Goal: Information Seeking & Learning: Compare options

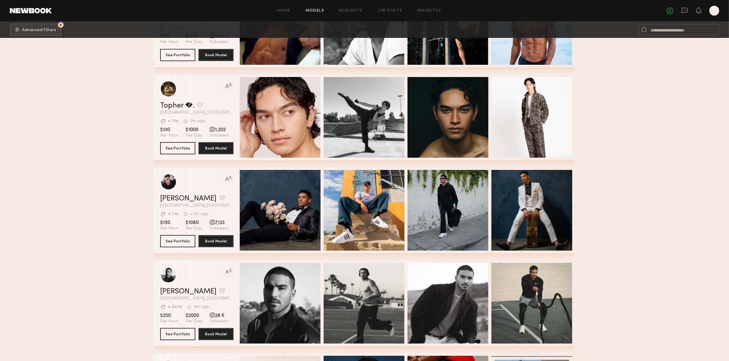
scroll to position [263, 0]
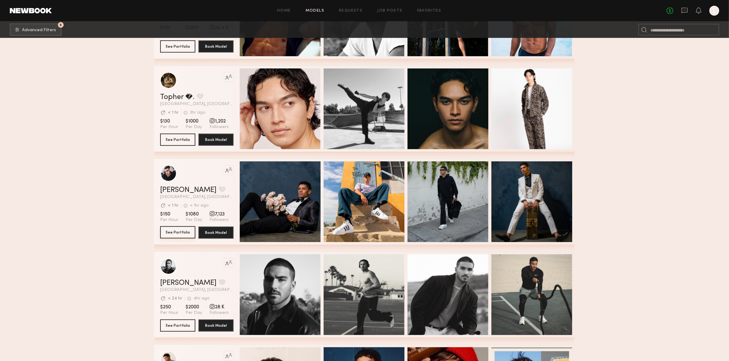
click at [180, 238] on button "See Portfolio" at bounding box center [177, 232] width 35 height 12
click at [182, 330] on button "See Portfolio" at bounding box center [177, 326] width 35 height 12
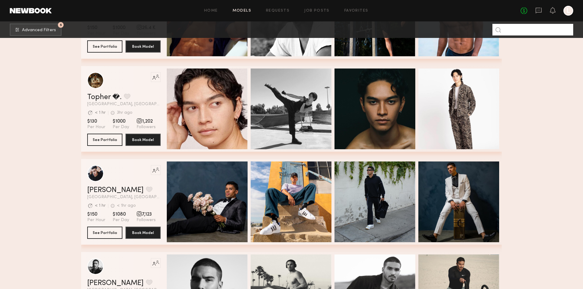
click at [530, 30] on input at bounding box center [532, 30] width 81 height 12
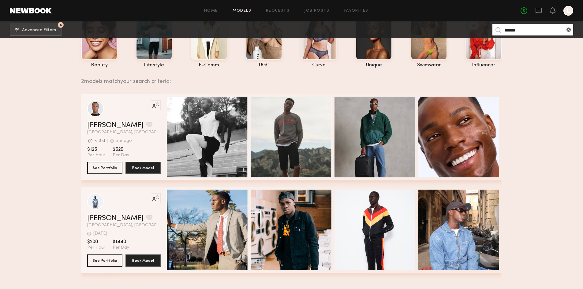
scroll to position [0, 0]
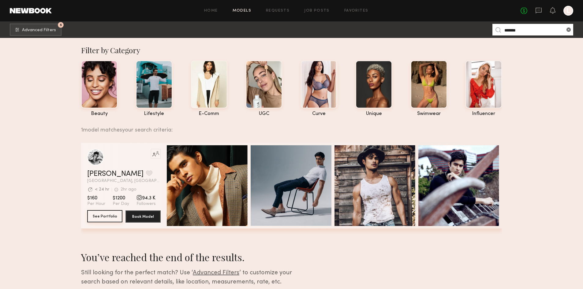
click at [105, 218] on button "See Portfolio" at bounding box center [104, 216] width 35 height 12
drag, startPoint x: 508, startPoint y: 28, endPoint x: 507, endPoint y: 33, distance: 4.9
click at [507, 33] on input "*******" at bounding box center [532, 30] width 81 height 12
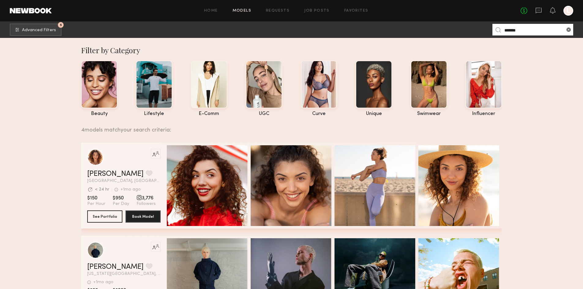
click at [511, 32] on input "*******" at bounding box center [532, 30] width 81 height 12
type input "*****"
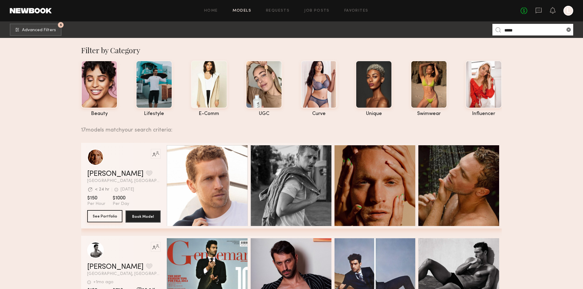
click at [99, 218] on button "See Portfolio" at bounding box center [104, 216] width 35 height 12
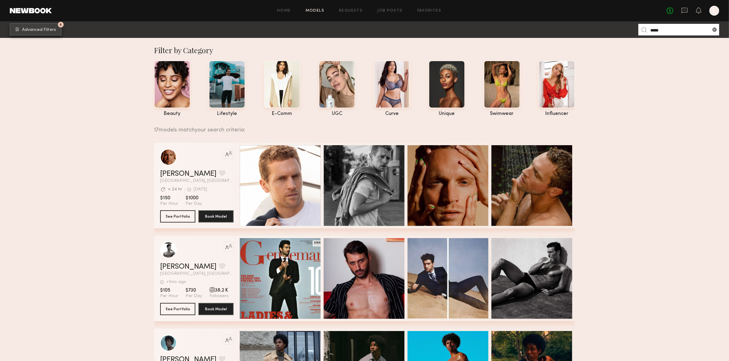
click at [33, 32] on span "Advanced Filters" at bounding box center [39, 30] width 34 height 4
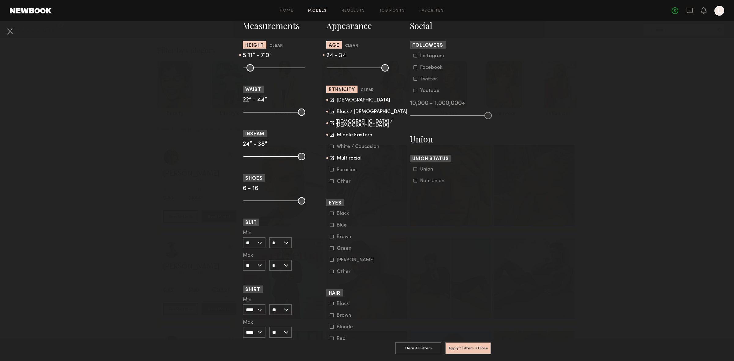
scroll to position [288, 0]
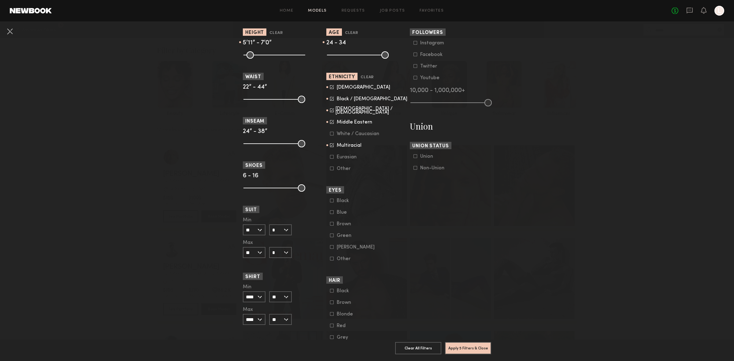
click at [331, 99] on icon at bounding box center [332, 98] width 3 height 3
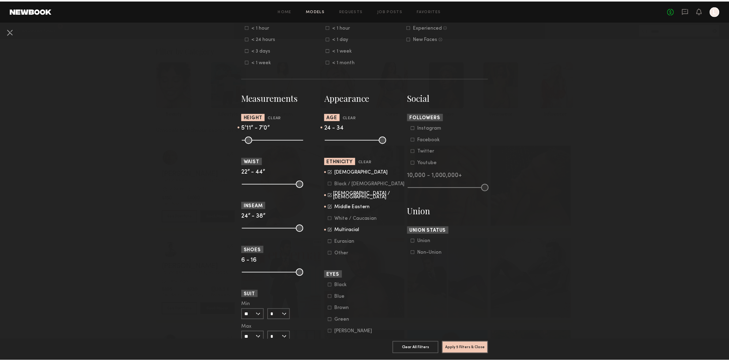
scroll to position [338, 0]
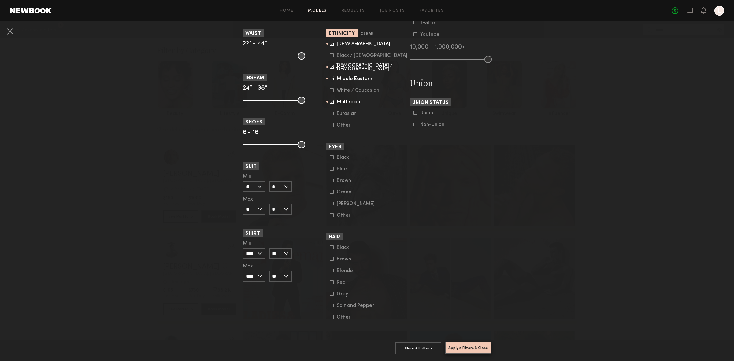
click at [454, 342] on button "Apply 5 Filters & Close" at bounding box center [468, 348] width 46 height 12
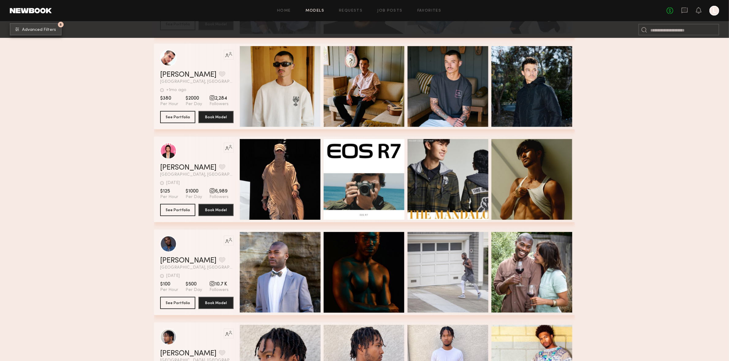
scroll to position [6238, 0]
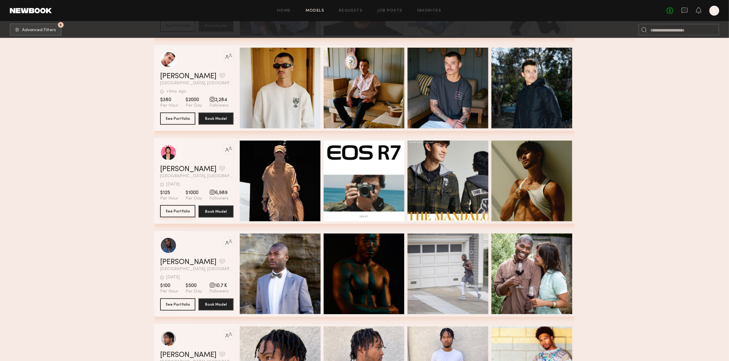
click at [182, 209] on button "See Portfolio" at bounding box center [177, 211] width 35 height 12
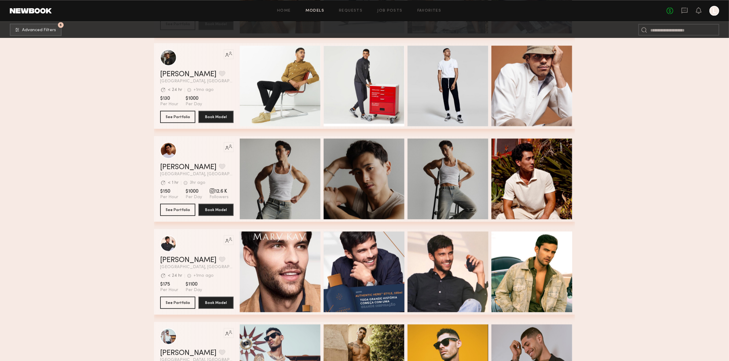
scroll to position [4844, 0]
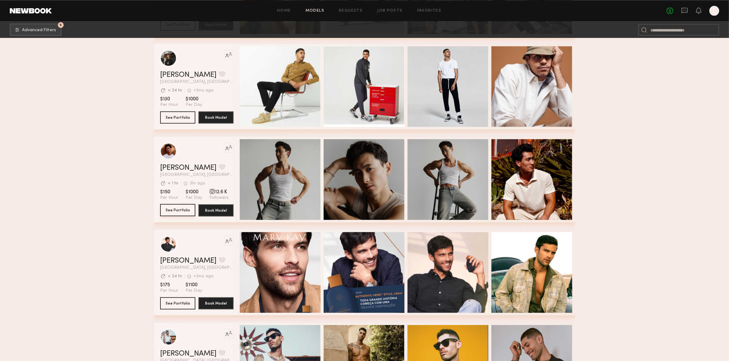
click at [182, 216] on button "See Portfolio" at bounding box center [177, 210] width 35 height 12
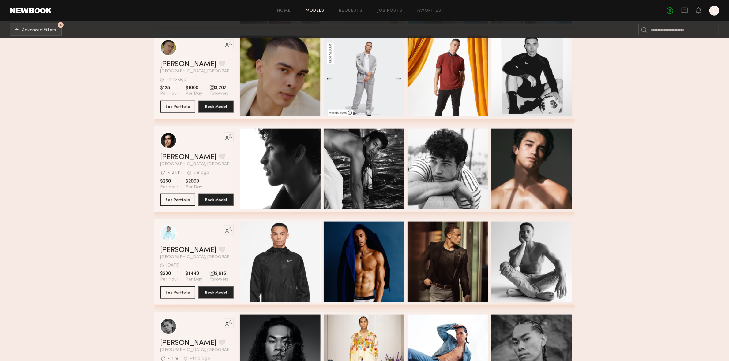
scroll to position [3827, 0]
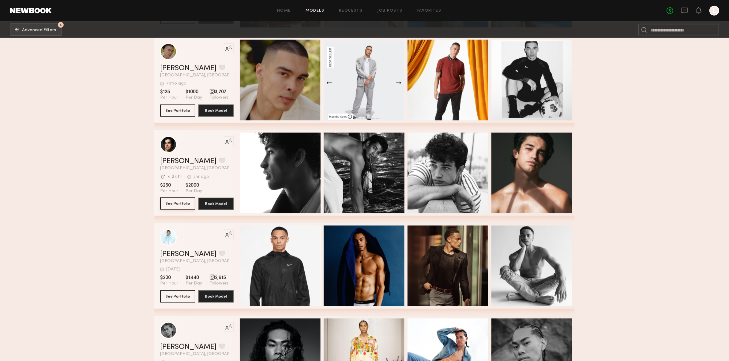
click at [184, 204] on button "See Portfolio" at bounding box center [177, 204] width 35 height 12
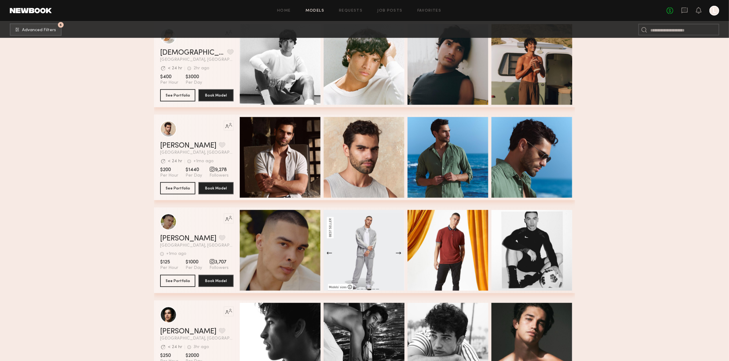
scroll to position [3605, 0]
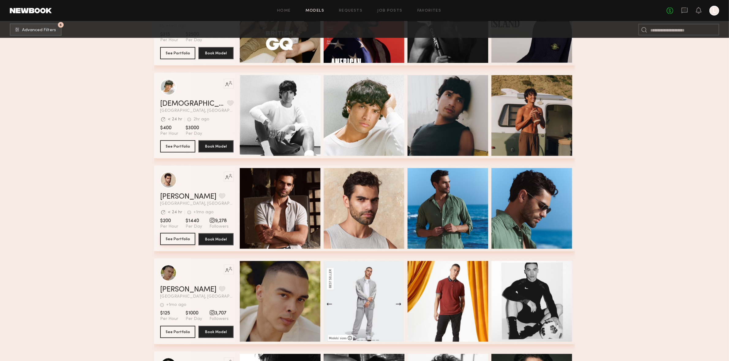
click at [175, 241] on button "See Portfolio" at bounding box center [177, 239] width 35 height 12
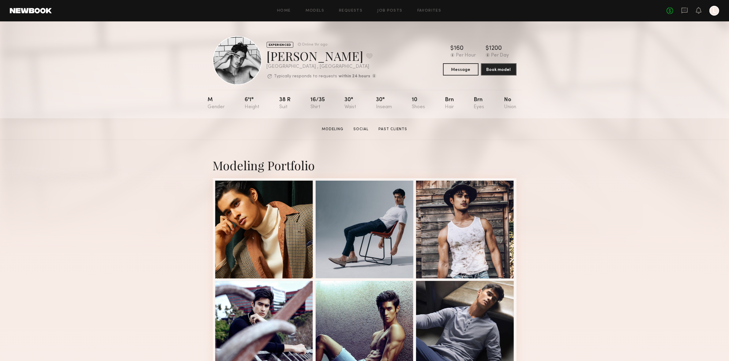
click at [44, 13] on link at bounding box center [31, 11] width 42 height 6
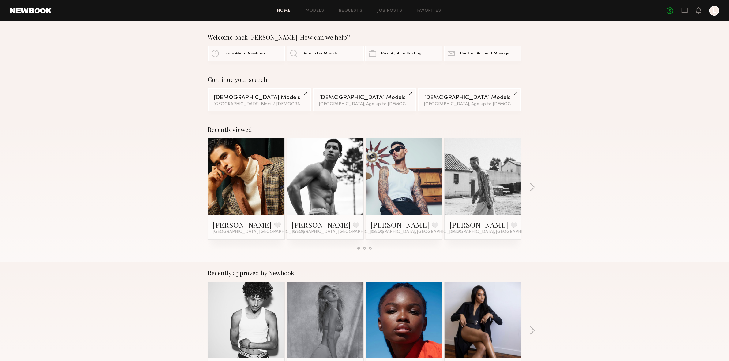
click at [24, 9] on link at bounding box center [31, 11] width 42 height 6
click at [290, 11] on link "Home" at bounding box center [284, 11] width 14 height 4
click at [313, 12] on link "Models" at bounding box center [314, 11] width 19 height 4
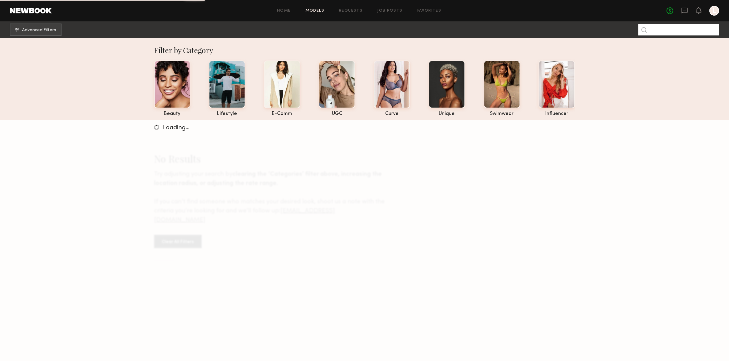
click at [663, 30] on input at bounding box center [678, 30] width 81 height 12
type input "******"
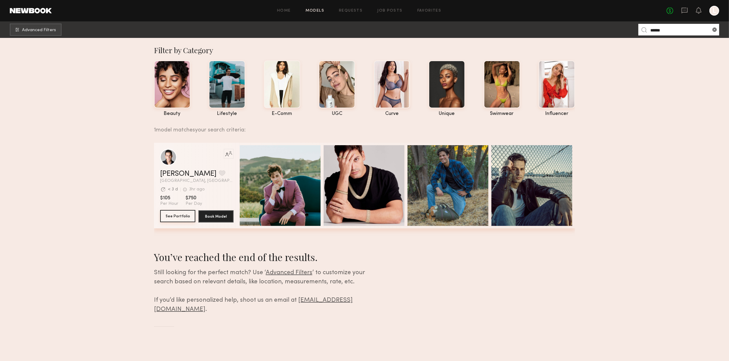
click at [178, 221] on button "See Portfolio" at bounding box center [177, 216] width 35 height 12
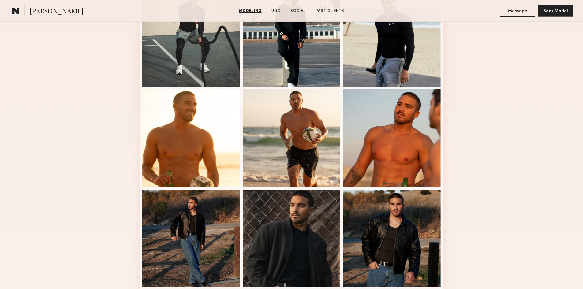
scroll to position [272, 0]
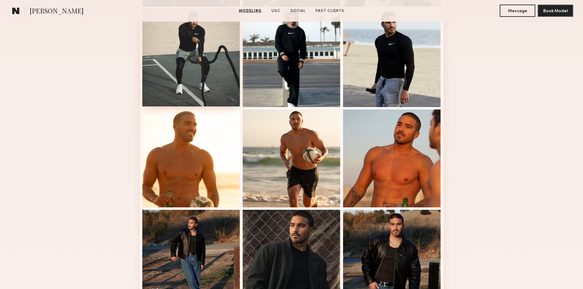
click at [196, 46] on div at bounding box center [191, 58] width 98 height 98
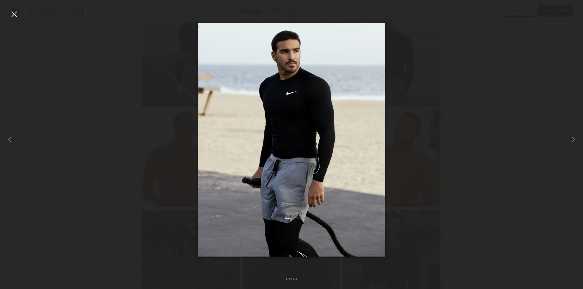
click at [14, 16] on div at bounding box center [14, 14] width 10 height 10
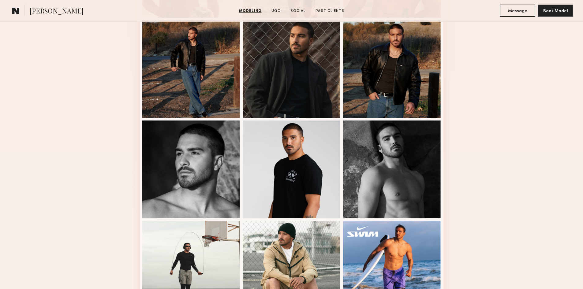
scroll to position [463, 0]
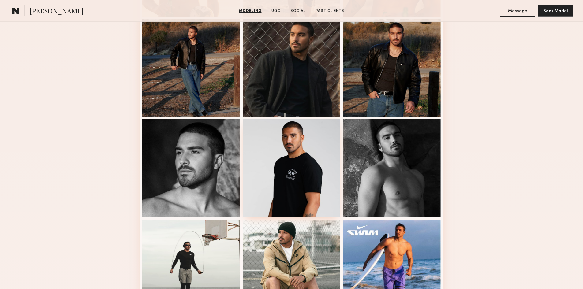
click at [293, 151] on div at bounding box center [292, 168] width 98 height 98
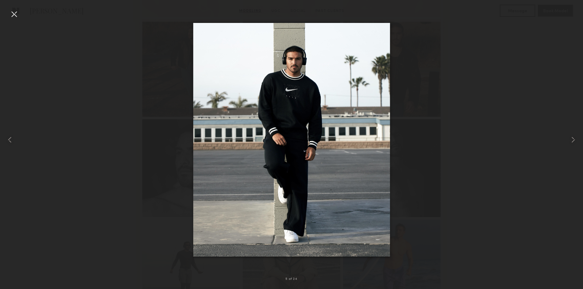
click at [17, 15] on div at bounding box center [14, 14] width 10 height 10
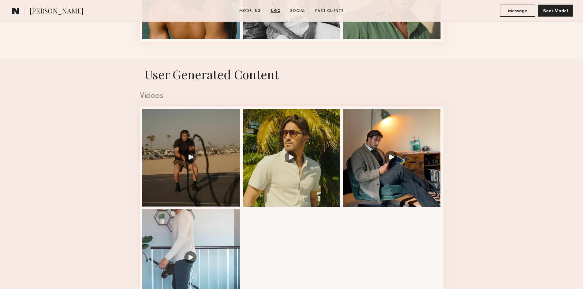
scroll to position [961, 0]
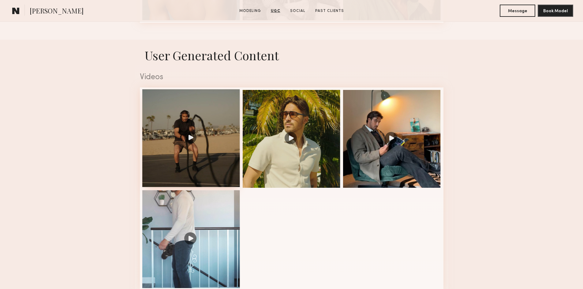
click at [198, 150] on div at bounding box center [191, 138] width 98 height 98
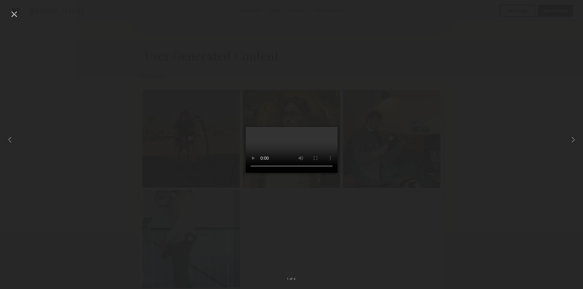
click at [14, 12] on div at bounding box center [14, 14] width 10 height 10
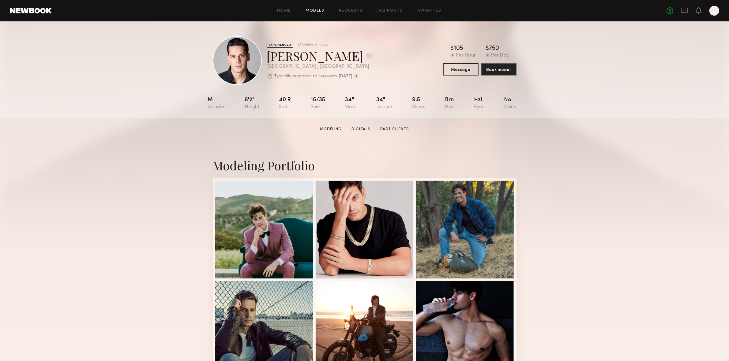
click at [311, 9] on link "Models" at bounding box center [314, 11] width 19 height 4
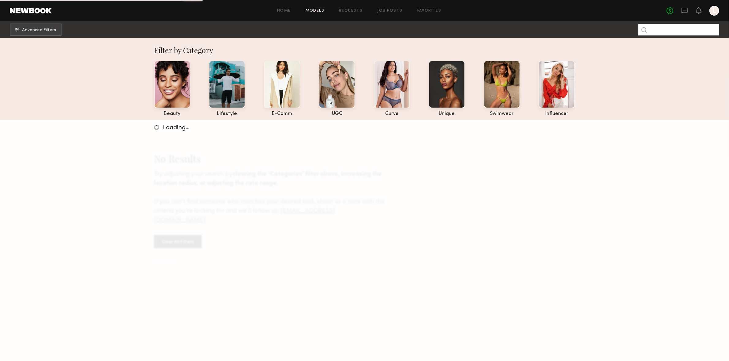
click at [660, 32] on input at bounding box center [678, 30] width 81 height 12
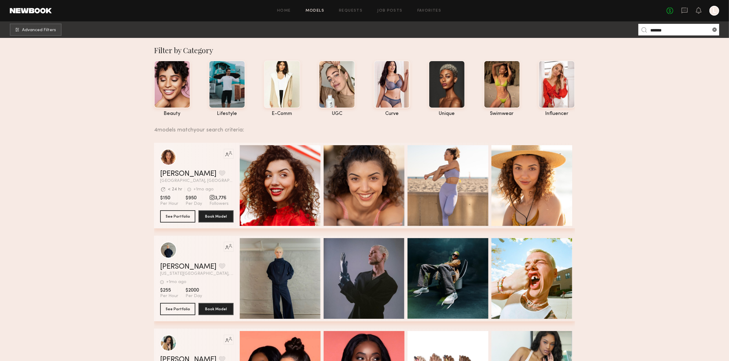
click at [655, 29] on input "*******" at bounding box center [678, 30] width 81 height 12
type input "*****"
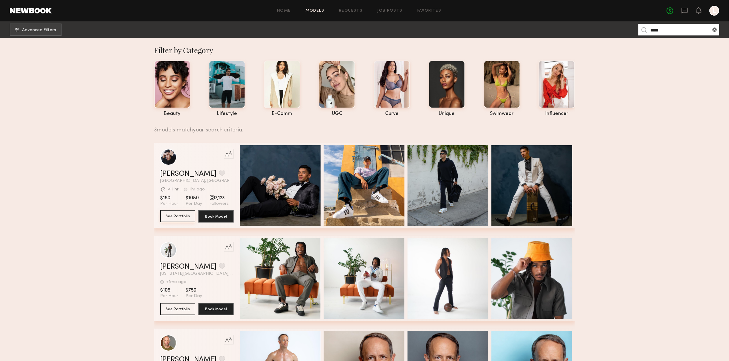
click at [171, 221] on button "See Portfolio" at bounding box center [177, 216] width 35 height 12
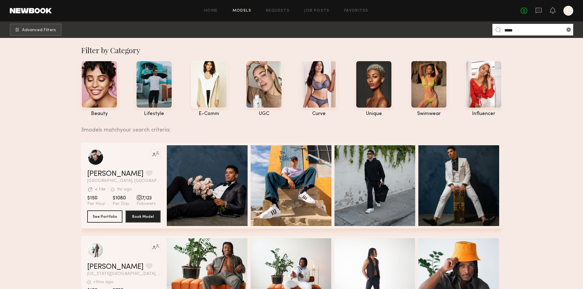
click at [13, 14] on header "Home Models Requests Job Posts Favorites Sign Out No fees up to $5,000 L" at bounding box center [291, 10] width 583 height 21
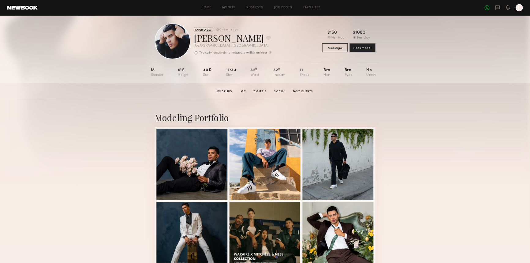
scroll to position [90, 0]
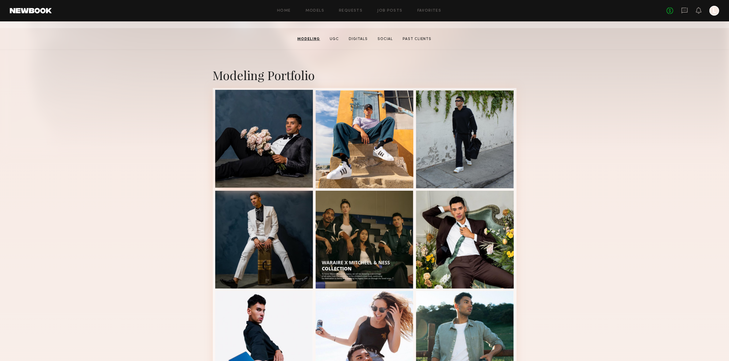
click at [267, 150] on div at bounding box center [264, 139] width 98 height 98
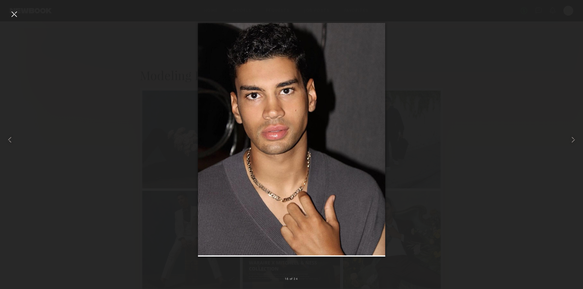
click at [16, 17] on div at bounding box center [14, 14] width 10 height 10
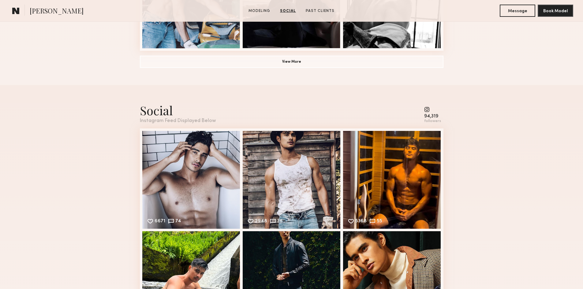
scroll to position [526, 0]
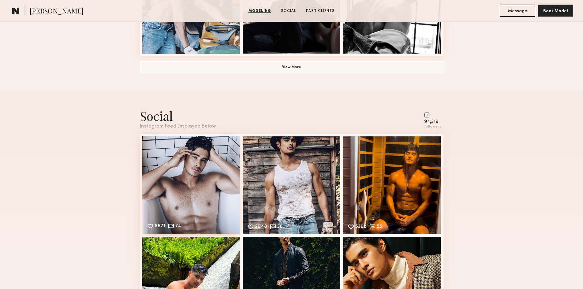
click at [175, 180] on div "6671 74 Likes & comments displayed to show model’s engagement" at bounding box center [191, 185] width 98 height 98
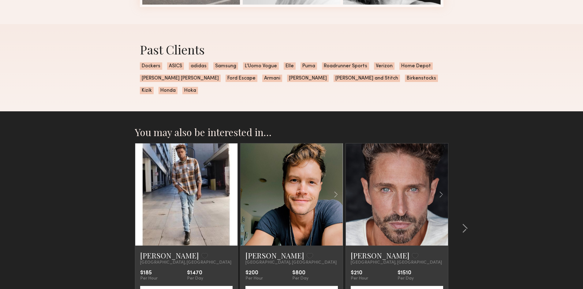
scroll to position [613, 0]
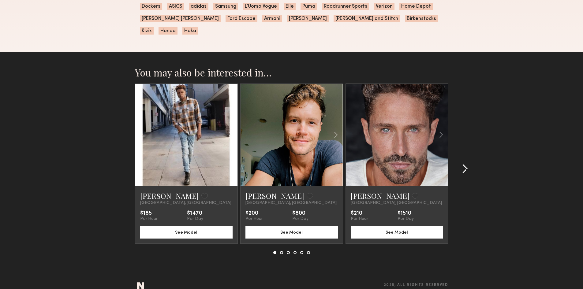
click at [465, 164] on common-icon at bounding box center [465, 169] width 6 height 10
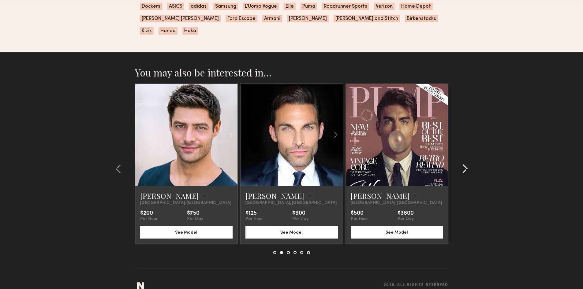
click at [465, 164] on common-icon at bounding box center [465, 169] width 6 height 10
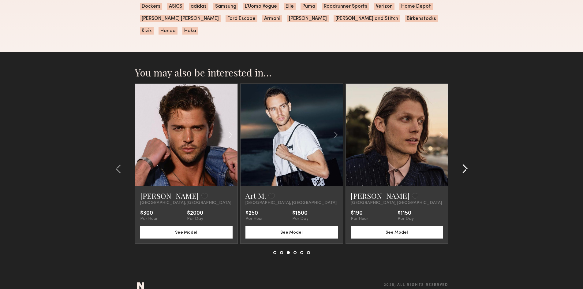
click at [465, 164] on common-icon at bounding box center [465, 169] width 6 height 10
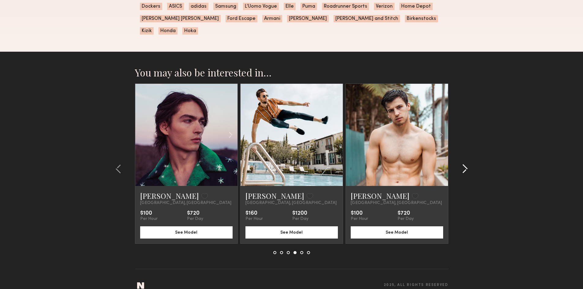
click at [465, 164] on common-icon at bounding box center [465, 169] width 6 height 10
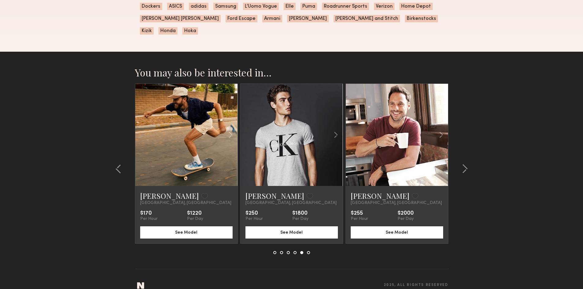
click at [283, 124] on link at bounding box center [291, 135] width 35 height 102
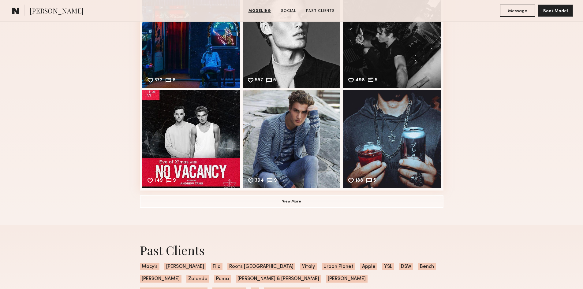
scroll to position [626, 0]
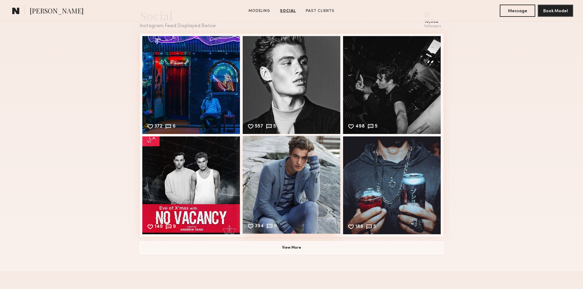
click at [305, 194] on div "394 9 Likes & comments displayed to show model’s engagement" at bounding box center [292, 185] width 98 height 98
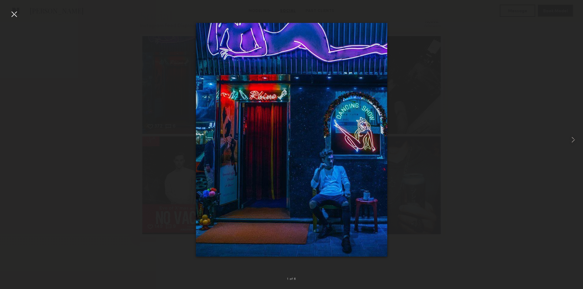
click at [11, 13] on div at bounding box center [14, 14] width 10 height 10
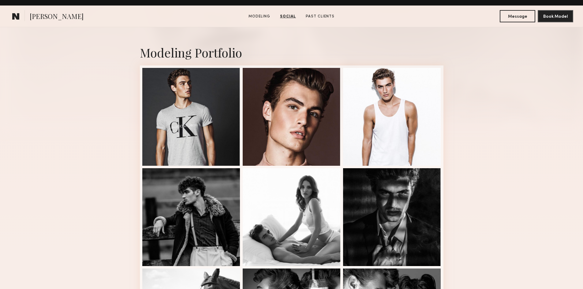
scroll to position [110, 0]
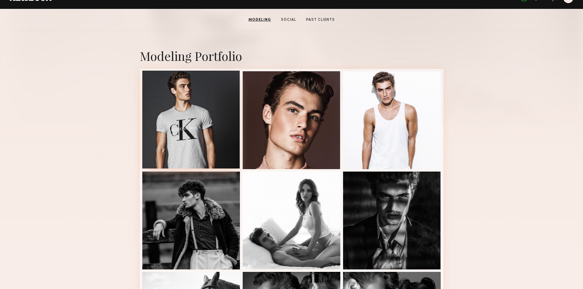
click at [176, 124] on div at bounding box center [191, 120] width 98 height 98
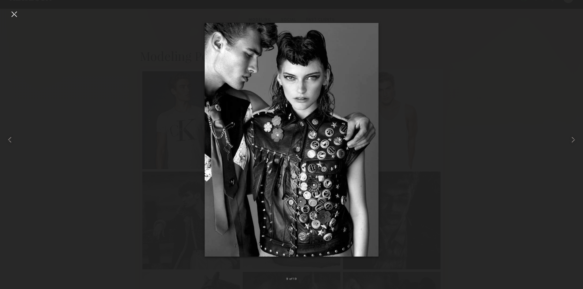
click at [13, 14] on div at bounding box center [14, 14] width 10 height 10
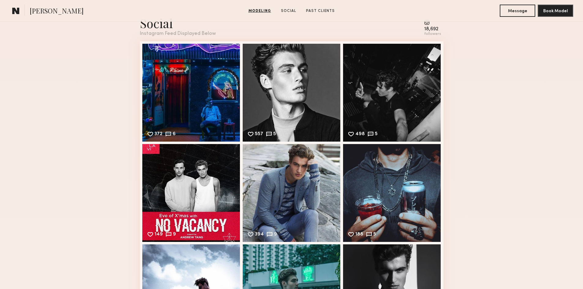
scroll to position [929, 0]
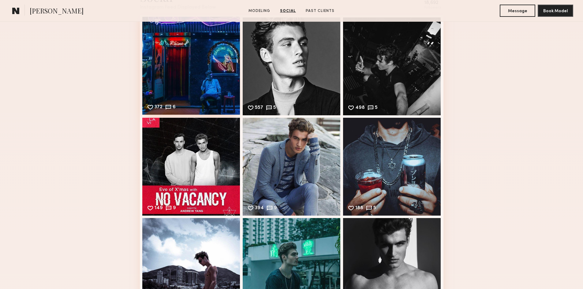
click at [183, 68] on div "372 6 Likes & comments displayed to show model’s engagement" at bounding box center [191, 66] width 98 height 98
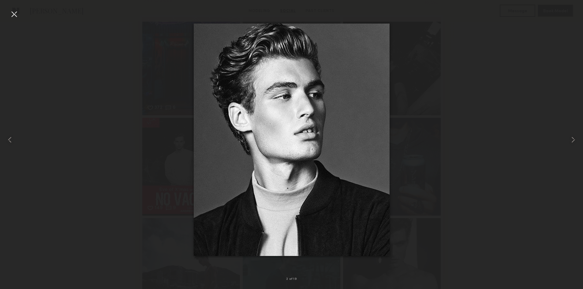
click at [17, 14] on div at bounding box center [14, 14] width 10 height 10
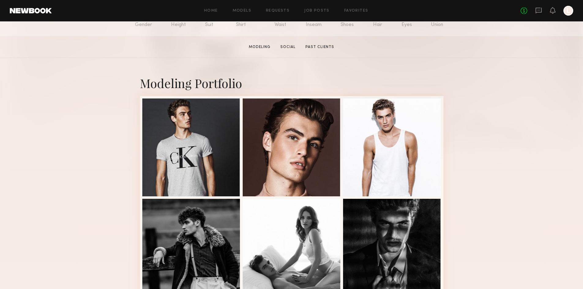
scroll to position [116, 0]
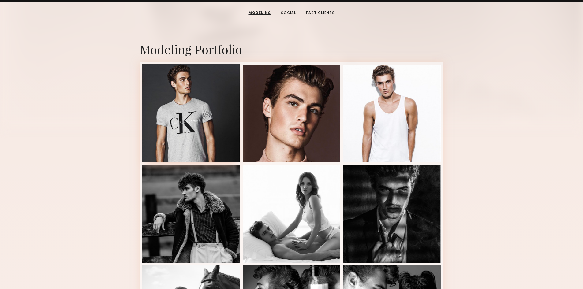
click at [171, 103] on div at bounding box center [191, 113] width 98 height 98
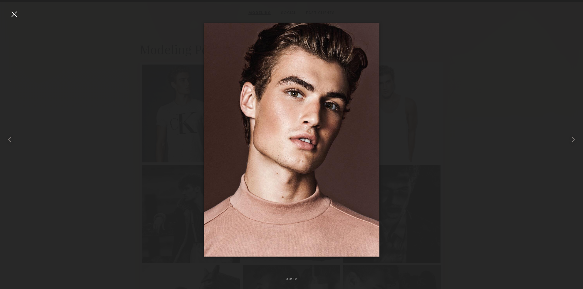
click at [15, 17] on div at bounding box center [14, 14] width 10 height 10
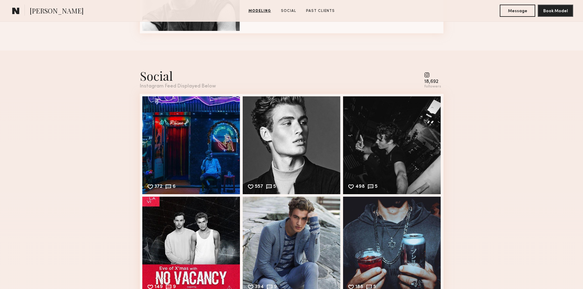
scroll to position [924, 0]
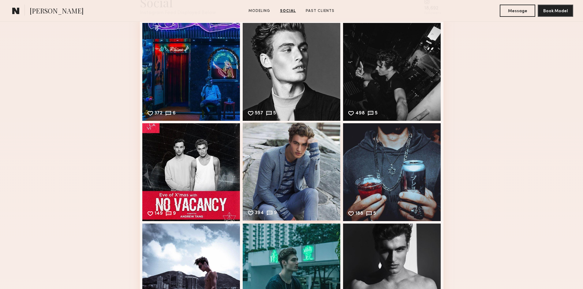
click at [303, 172] on div "394 9 Likes & comments displayed to show model’s engagement" at bounding box center [292, 172] width 98 height 98
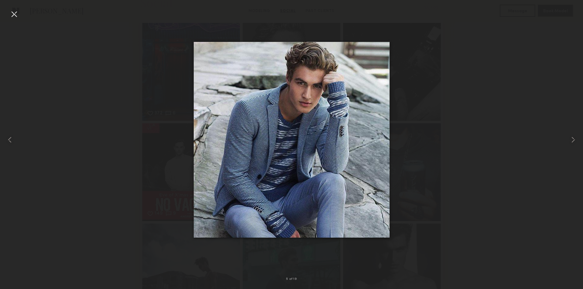
click at [15, 17] on div at bounding box center [14, 14] width 10 height 10
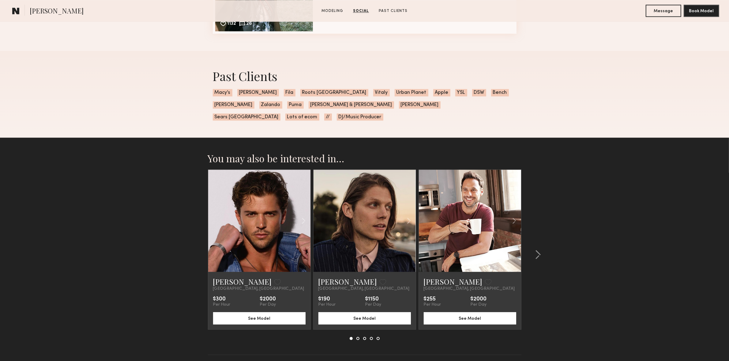
scroll to position [1621, 0]
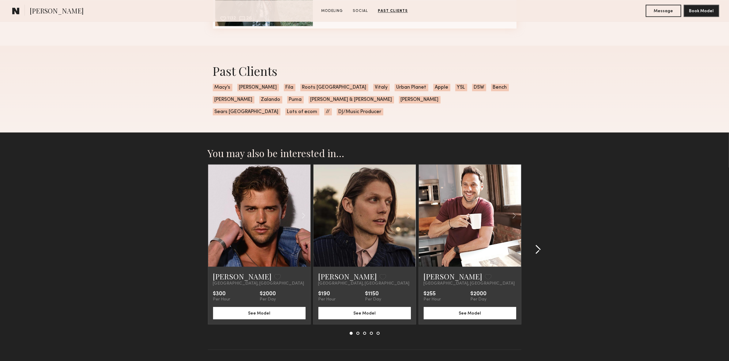
click at [535, 245] on common-icon at bounding box center [538, 250] width 6 height 10
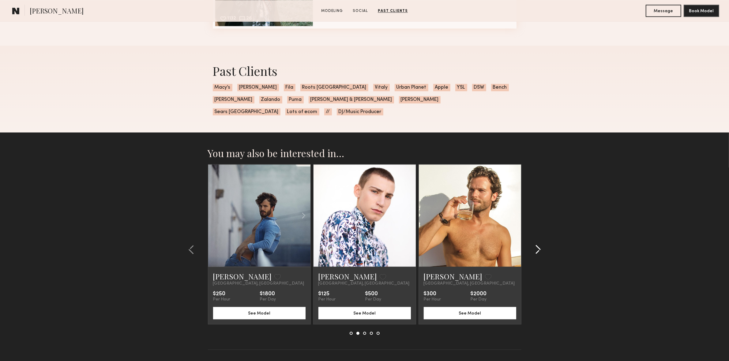
click at [534, 245] on button at bounding box center [536, 250] width 10 height 10
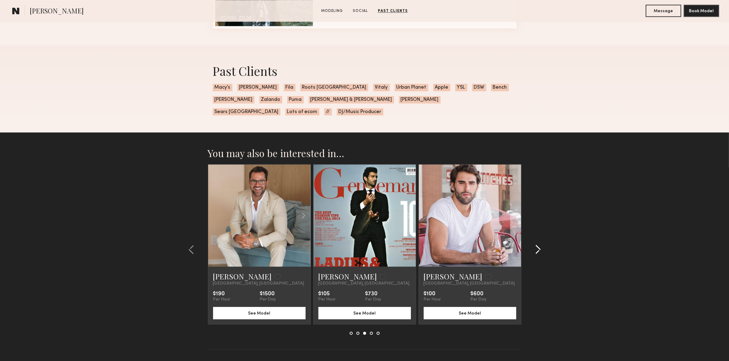
click at [534, 245] on button at bounding box center [536, 250] width 10 height 10
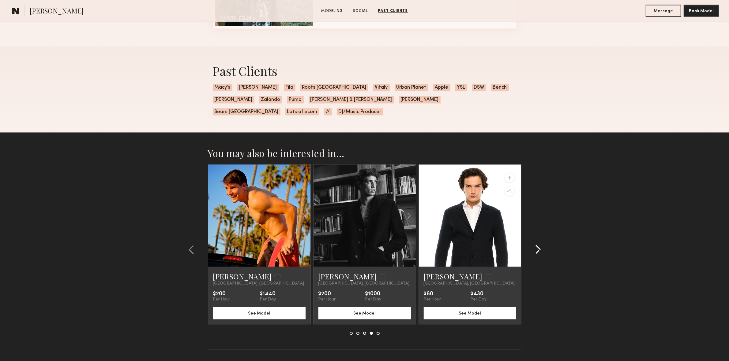
click at [534, 245] on button at bounding box center [536, 250] width 10 height 10
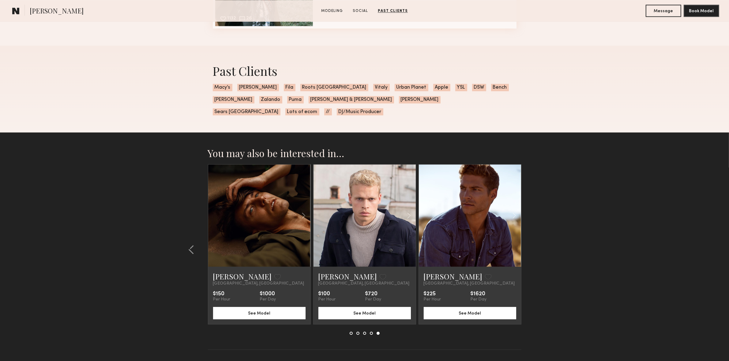
click at [481, 196] on link at bounding box center [469, 216] width 35 height 102
click at [288, 205] on div at bounding box center [293, 216] width 34 height 102
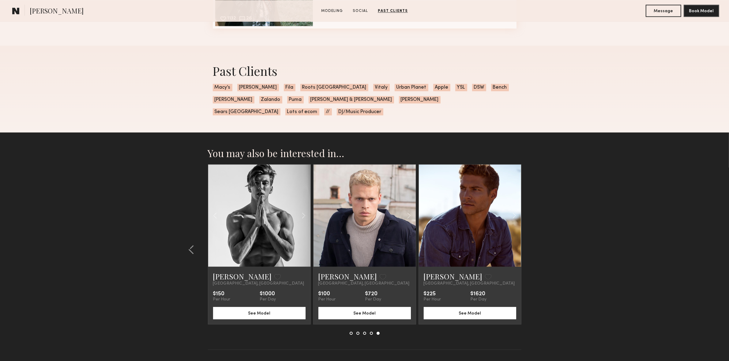
click at [256, 203] on link at bounding box center [259, 216] width 35 height 102
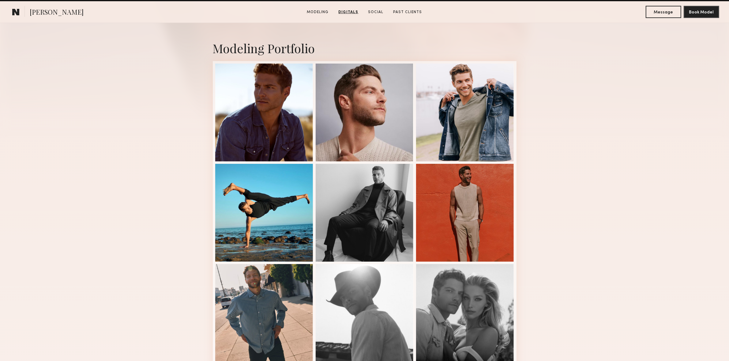
scroll to position [87, 0]
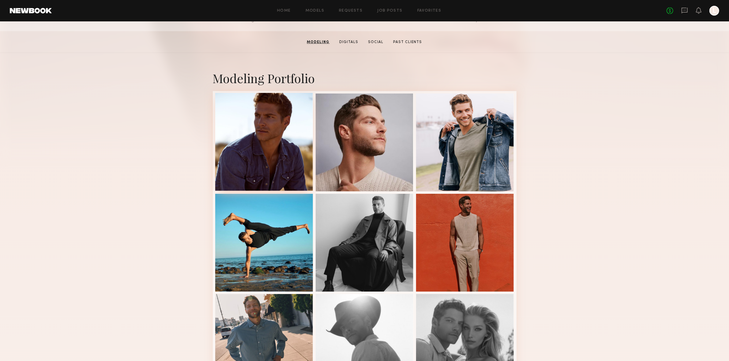
click at [265, 125] on div at bounding box center [264, 142] width 98 height 98
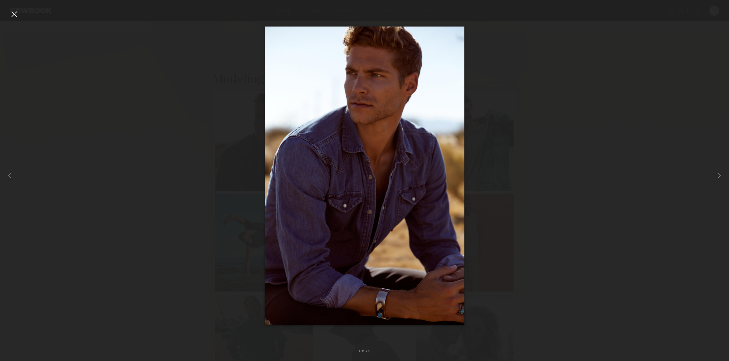
click at [12, 15] on div at bounding box center [14, 14] width 10 height 10
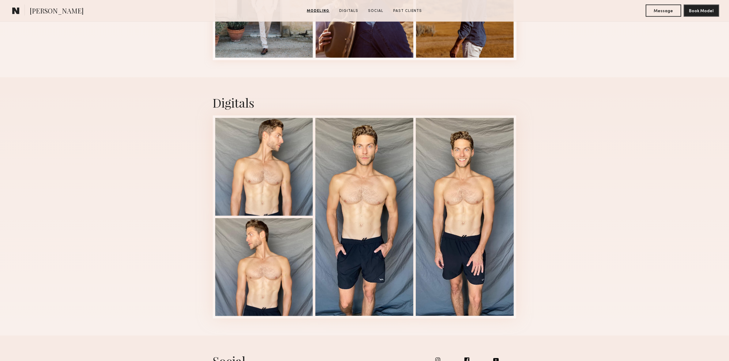
scroll to position [935, 0]
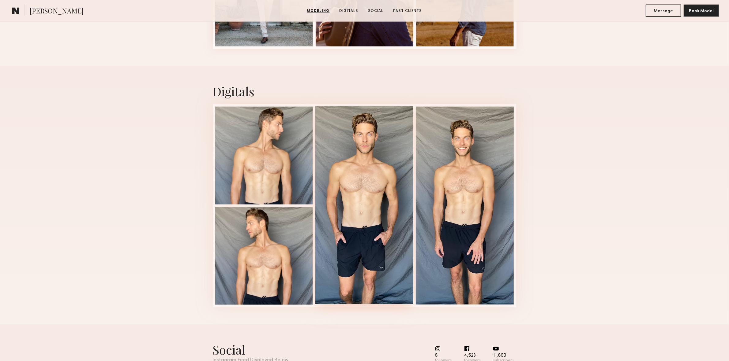
click at [350, 175] on div at bounding box center [364, 205] width 98 height 198
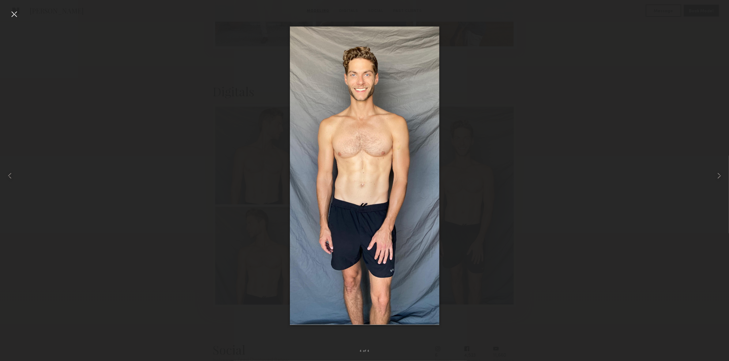
click at [14, 11] on div at bounding box center [14, 14] width 10 height 10
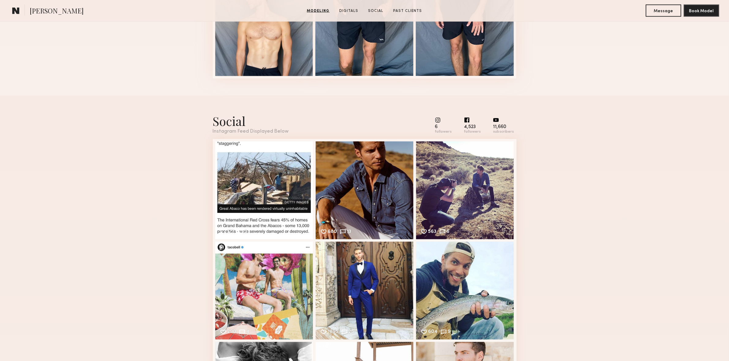
scroll to position [1234, 0]
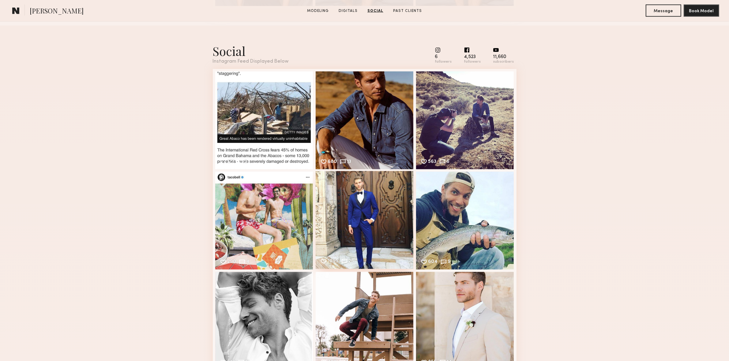
click at [353, 215] on div "1095 26 Likes & comments displayed to show model’s engagement" at bounding box center [365, 220] width 98 height 98
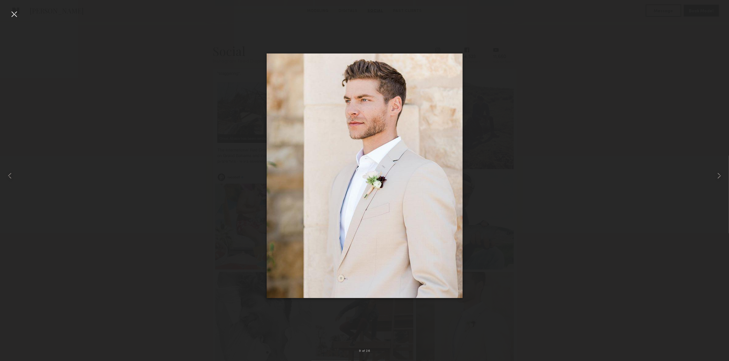
click at [12, 16] on div at bounding box center [14, 14] width 10 height 10
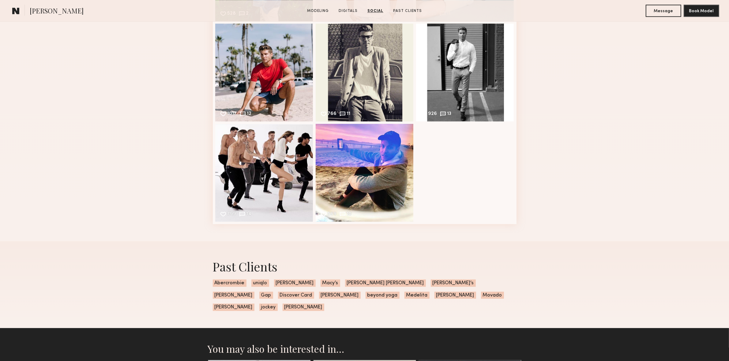
scroll to position [2138, 0]
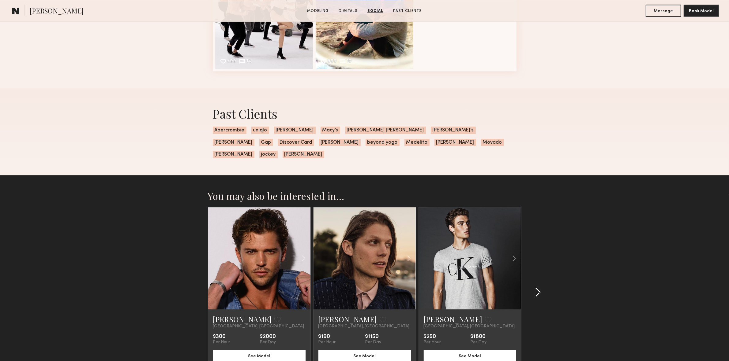
click at [535, 288] on common-icon at bounding box center [538, 293] width 6 height 10
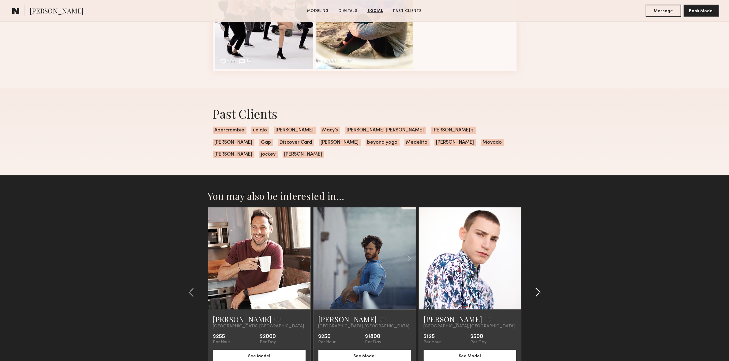
click at [535, 288] on common-icon at bounding box center [538, 293] width 6 height 10
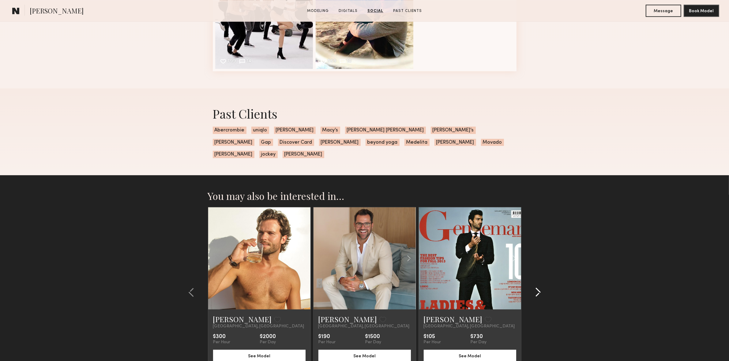
click at [535, 288] on common-icon at bounding box center [538, 293] width 6 height 10
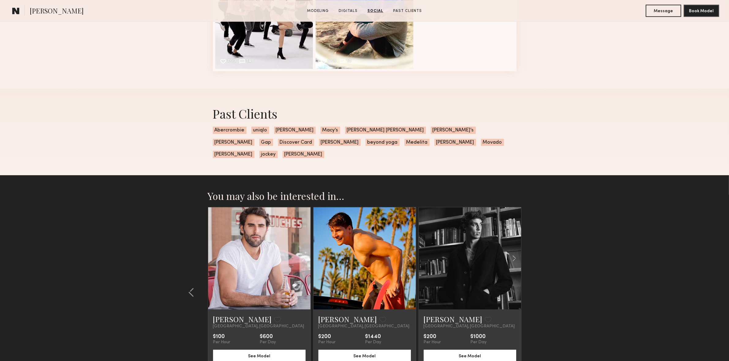
click at [534, 282] on section "You may also be interested in… Tim A. Favorite Los Angeles, CA $300 Per Hour $2…" at bounding box center [364, 299] width 729 height 248
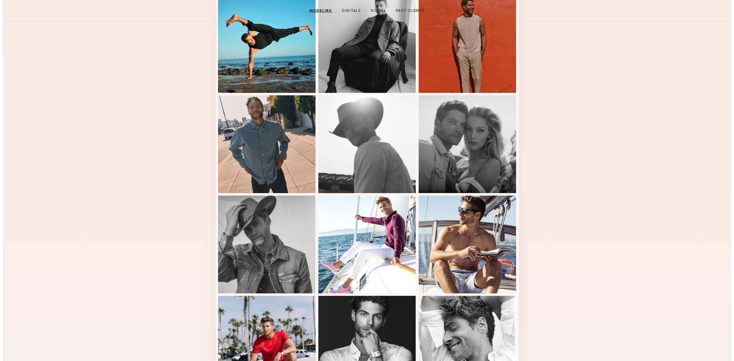
scroll to position [0, 0]
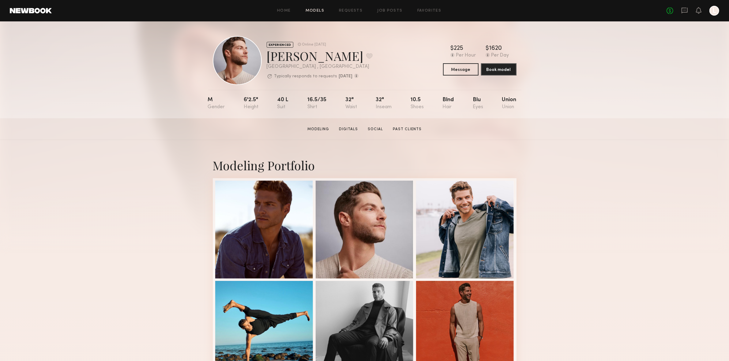
click at [321, 12] on link "Models" at bounding box center [314, 11] width 19 height 4
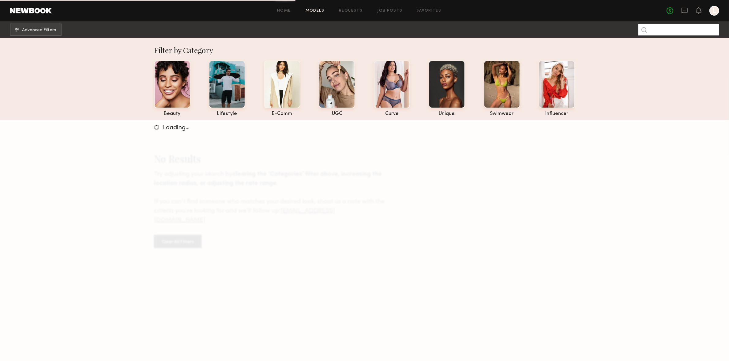
click at [673, 35] on input at bounding box center [678, 30] width 81 height 12
type input "******"
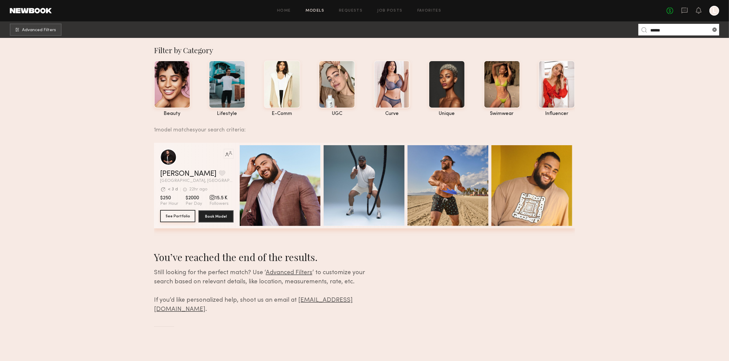
click at [171, 219] on button "See Portfolio" at bounding box center [177, 216] width 35 height 12
click at [308, 11] on link "Models" at bounding box center [314, 11] width 19 height 4
click at [43, 30] on span "Advanced Filters" at bounding box center [39, 30] width 34 height 4
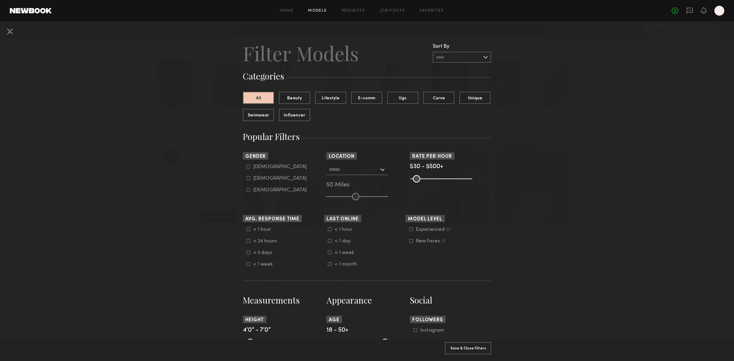
click at [381, 167] on div at bounding box center [358, 169] width 62 height 11
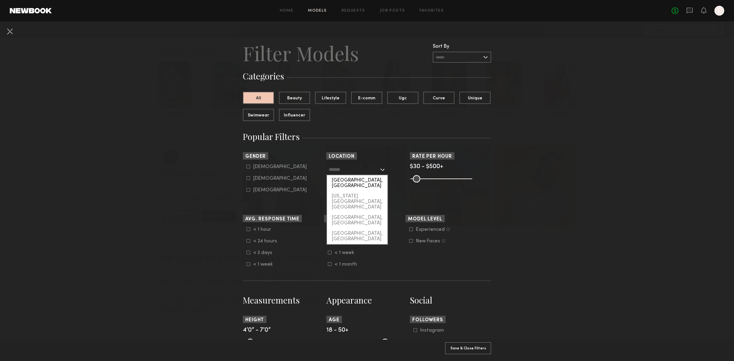
click at [360, 182] on div "[GEOGRAPHIC_DATA], [GEOGRAPHIC_DATA]" at bounding box center [357, 183] width 61 height 16
type input "**********"
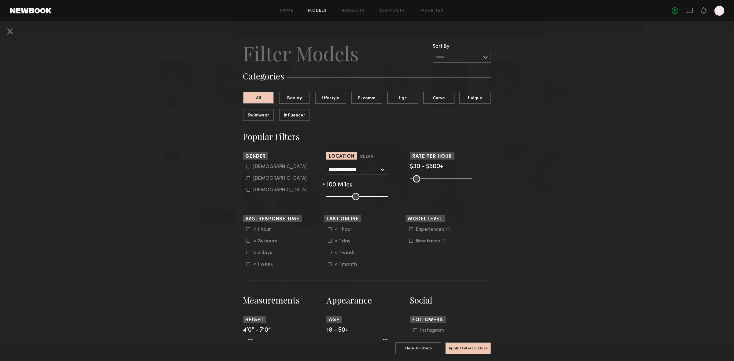
drag, startPoint x: 354, startPoint y: 198, endPoint x: 420, endPoint y: 202, distance: 66.5
type input "***"
click at [388, 200] on input "range" at bounding box center [358, 196] width 62 height 7
click at [258, 169] on div "Male" at bounding box center [280, 167] width 54 height 4
type input "*"
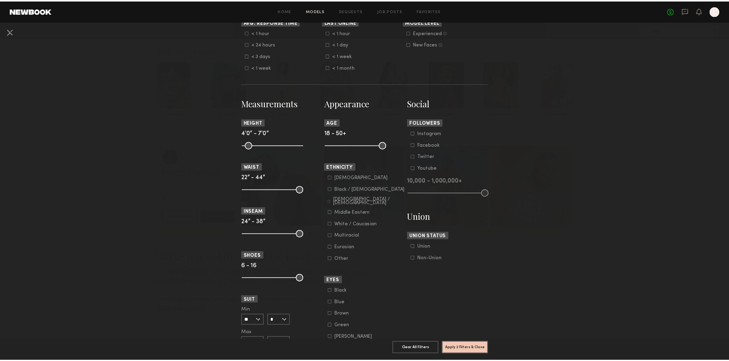
scroll to position [242, 0]
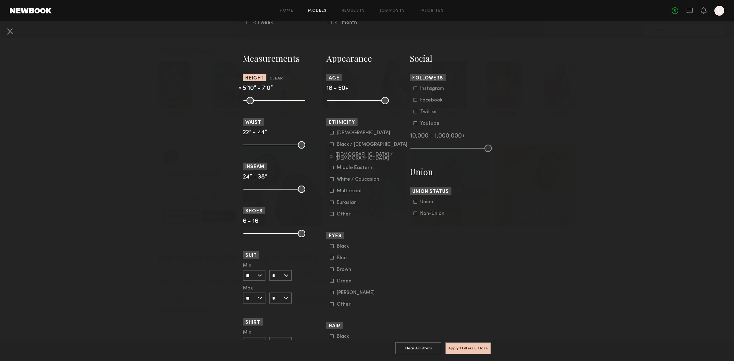
drag, startPoint x: 241, startPoint y: 100, endPoint x: 277, endPoint y: 107, distance: 37.0
type input "**"
click at [277, 104] on input "range" at bounding box center [275, 100] width 62 height 7
drag, startPoint x: 245, startPoint y: 143, endPoint x: 280, endPoint y: 150, distance: 35.8
type input "**"
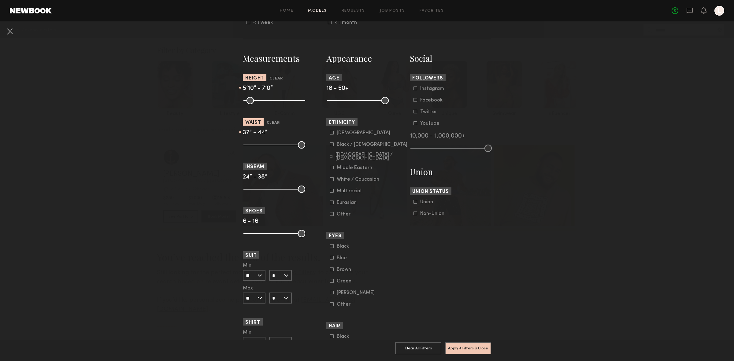
click at [280, 149] on input "range" at bounding box center [275, 144] width 62 height 7
click at [462, 344] on button "Apply 4 Filters & Close" at bounding box center [468, 348] width 46 height 12
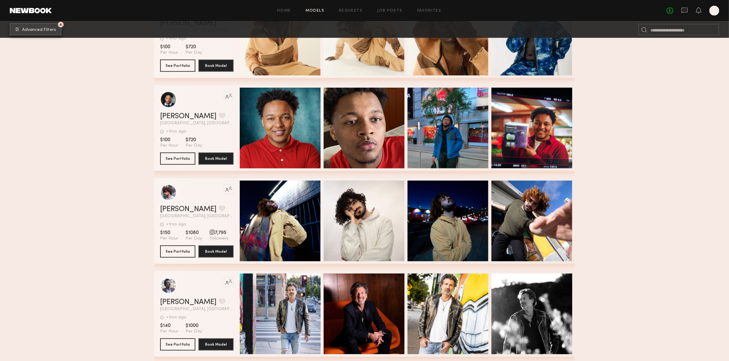
scroll to position [996, 0]
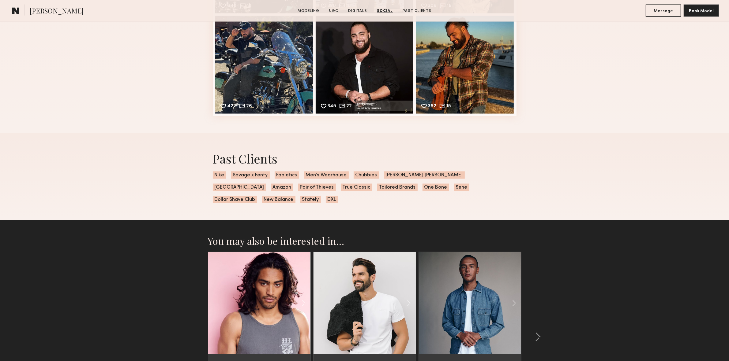
scroll to position [1280, 0]
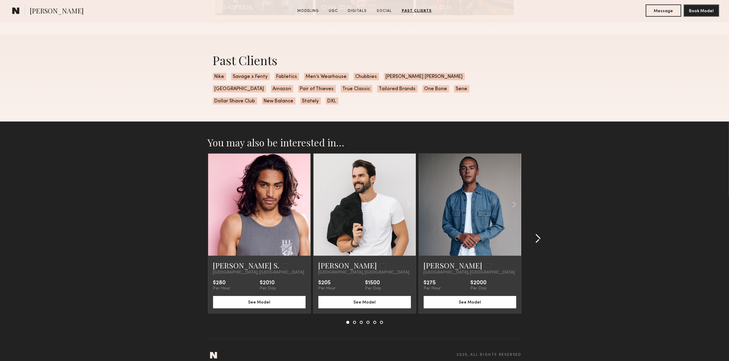
click at [537, 234] on common-icon at bounding box center [538, 239] width 6 height 10
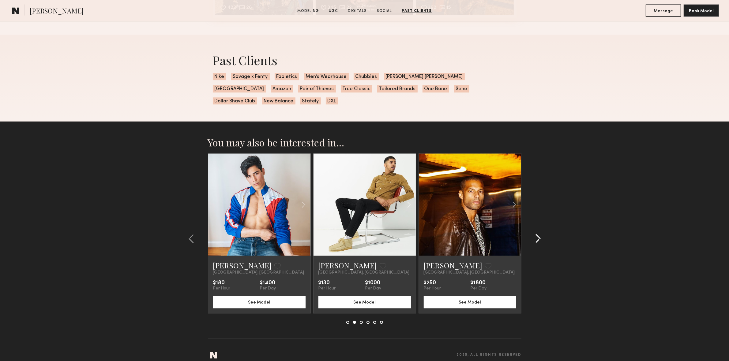
click at [537, 234] on common-icon at bounding box center [538, 239] width 6 height 10
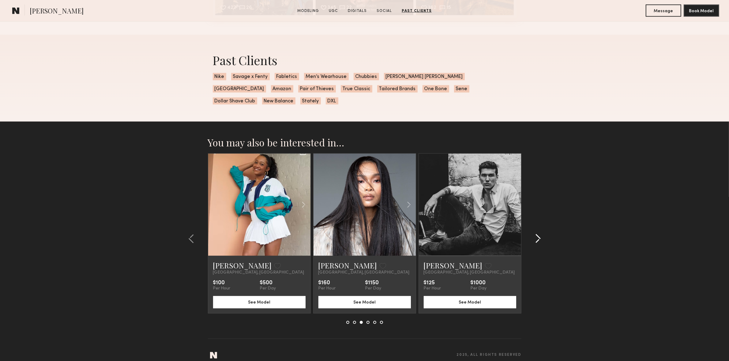
click at [537, 234] on common-icon at bounding box center [538, 239] width 6 height 10
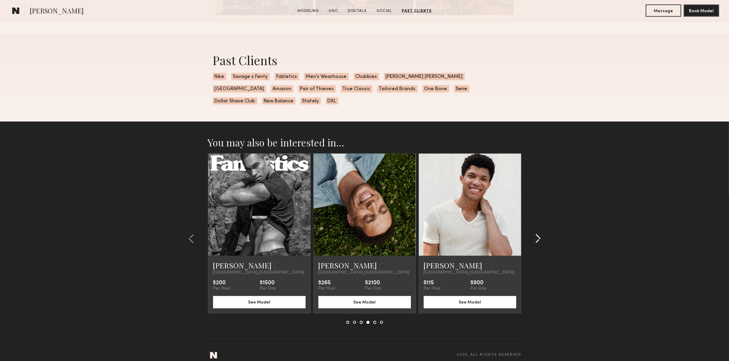
click at [537, 234] on common-icon at bounding box center [538, 239] width 6 height 10
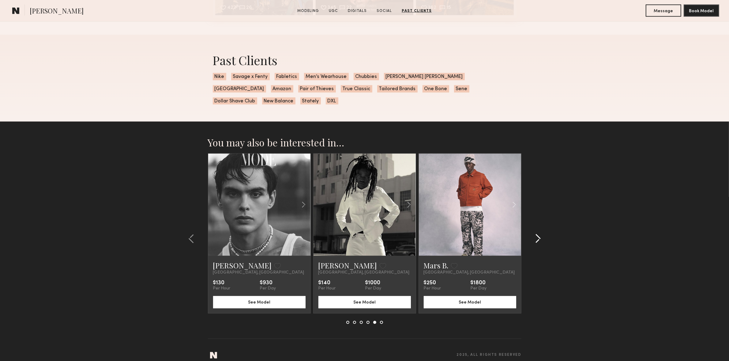
click at [537, 234] on common-icon at bounding box center [538, 239] width 6 height 10
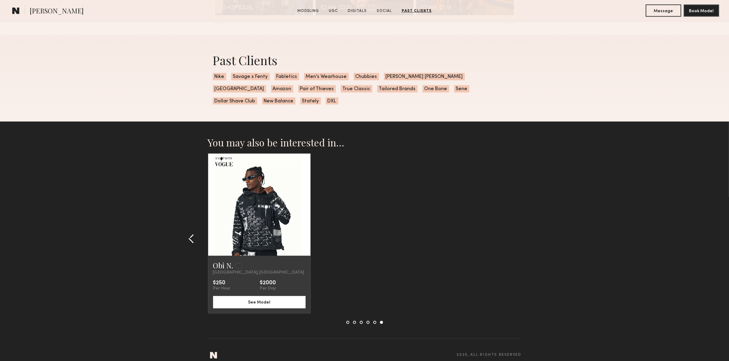
click at [189, 234] on common-icon at bounding box center [191, 239] width 6 height 10
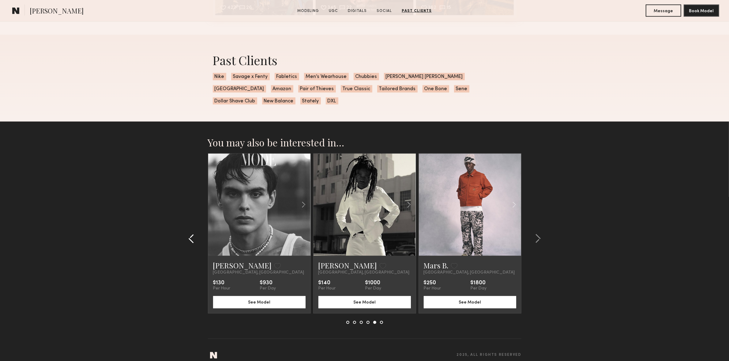
click at [189, 234] on common-icon at bounding box center [191, 239] width 6 height 10
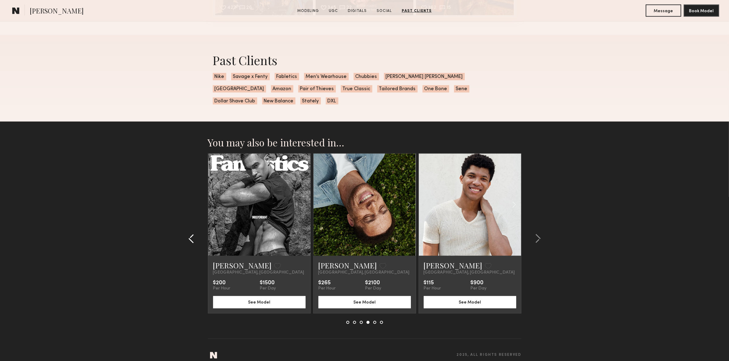
click at [189, 234] on common-icon at bounding box center [191, 239] width 6 height 10
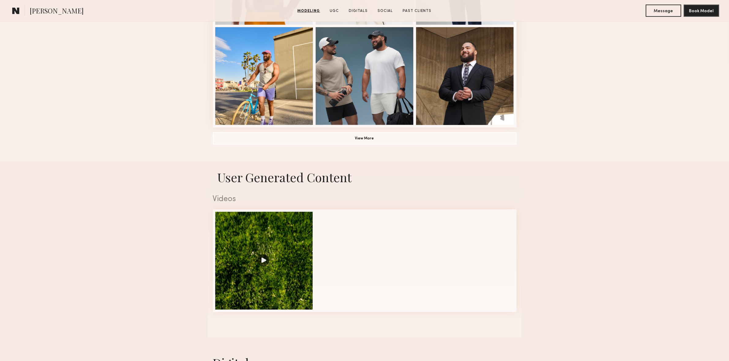
scroll to position [404, 0]
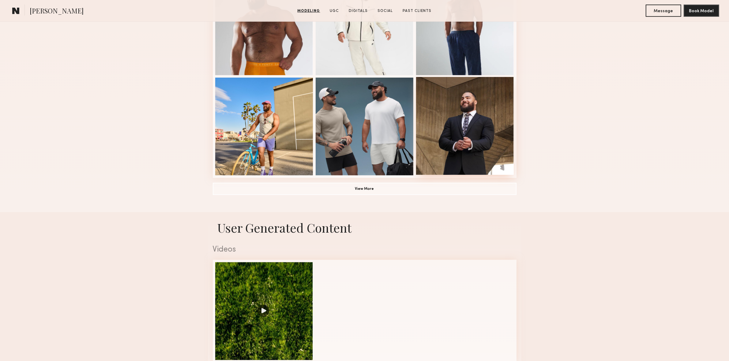
click at [467, 147] on div at bounding box center [465, 126] width 98 height 98
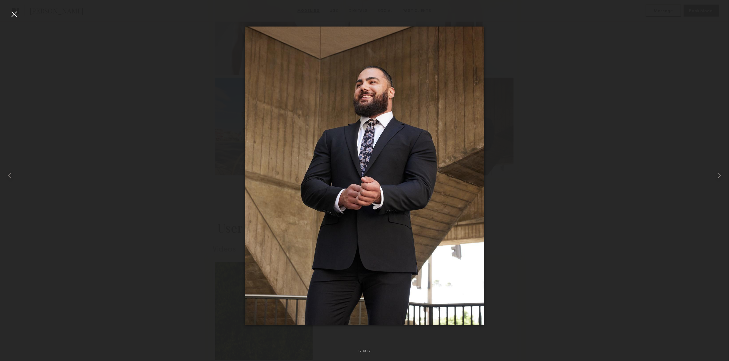
click at [15, 15] on div at bounding box center [14, 14] width 10 height 10
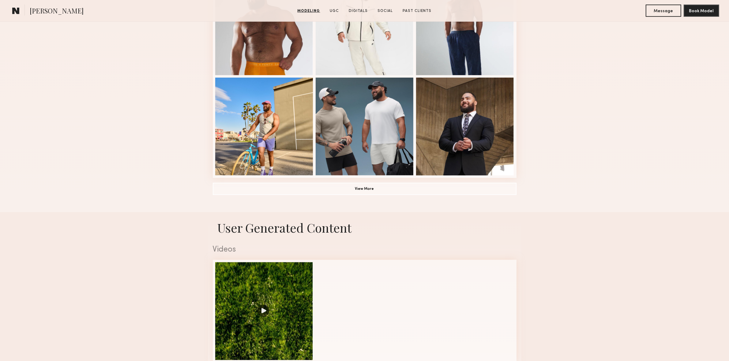
scroll to position [0, 0]
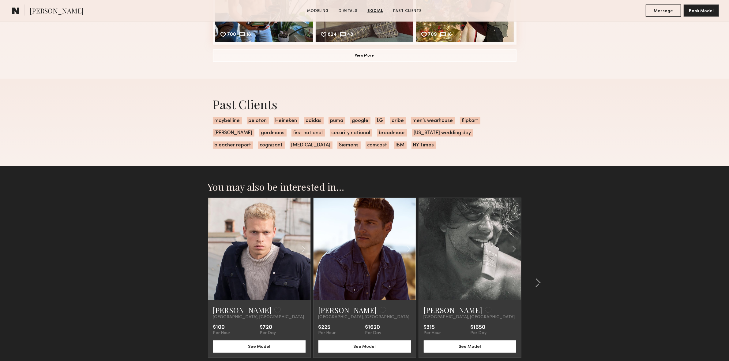
scroll to position [1132, 0]
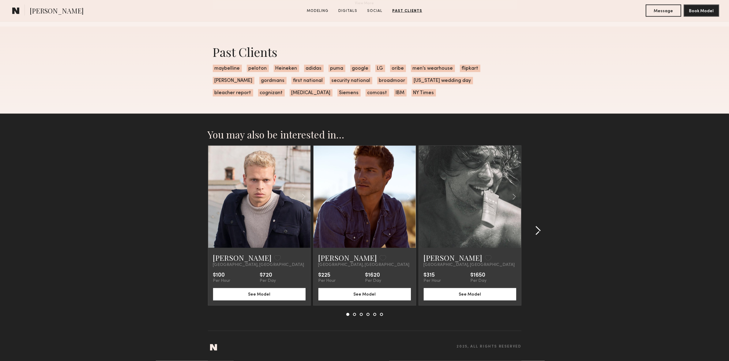
click at [537, 230] on common-icon at bounding box center [538, 231] width 6 height 10
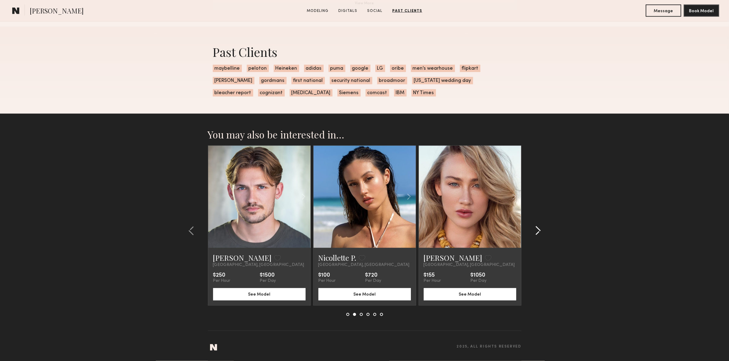
click at [537, 230] on common-icon at bounding box center [538, 231] width 6 height 10
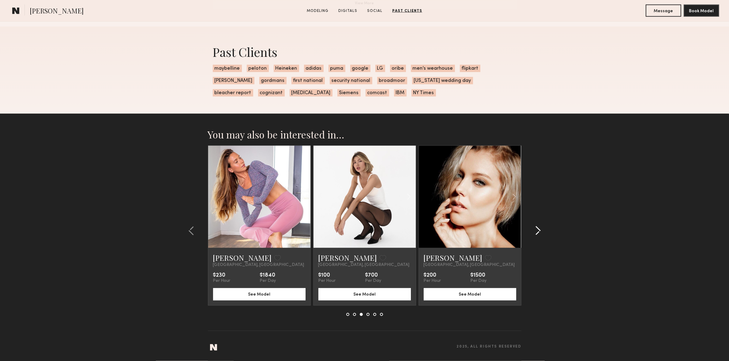
click at [537, 230] on common-icon at bounding box center [538, 231] width 6 height 10
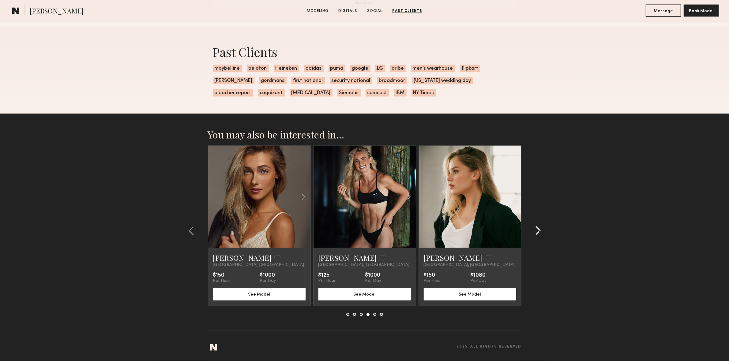
click at [537, 230] on common-icon at bounding box center [538, 231] width 6 height 10
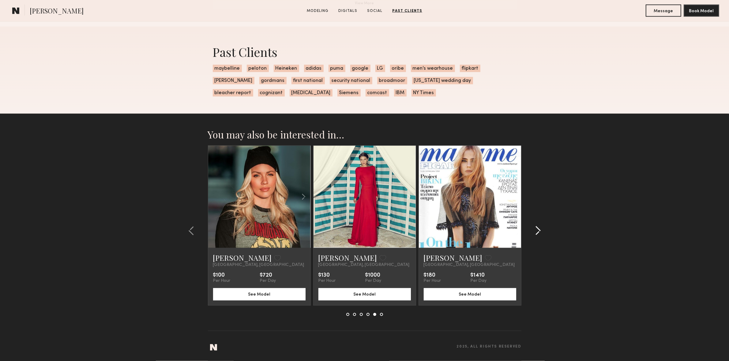
click at [537, 230] on common-icon at bounding box center [538, 231] width 6 height 10
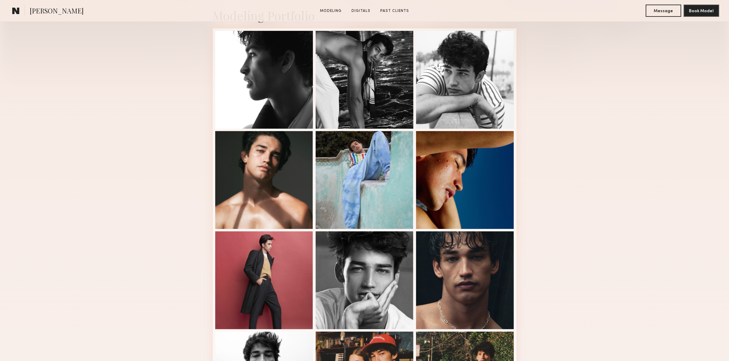
scroll to position [151, 0]
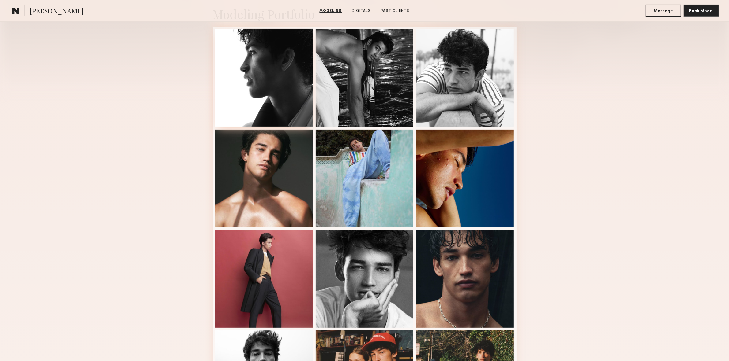
click at [272, 92] on div at bounding box center [264, 78] width 98 height 98
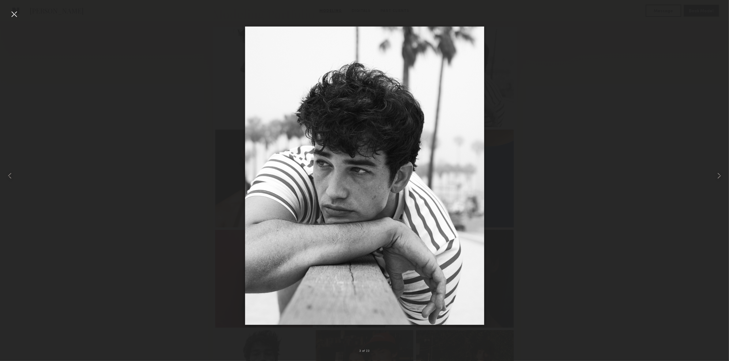
click at [13, 18] on div at bounding box center [14, 14] width 10 height 10
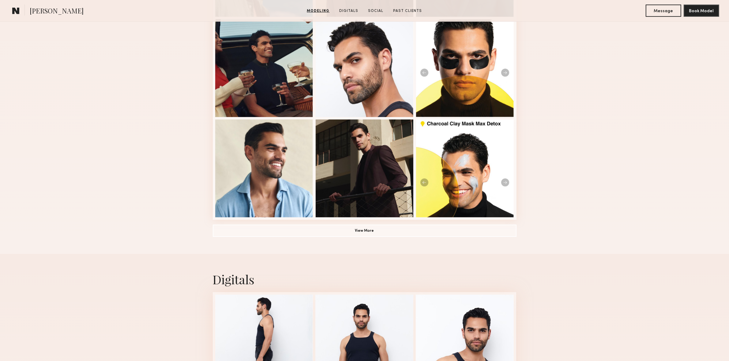
scroll to position [371, 0]
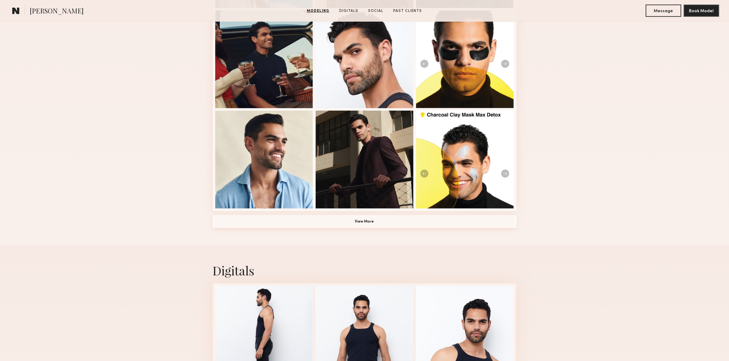
click at [358, 221] on button "View More" at bounding box center [365, 222] width 304 height 12
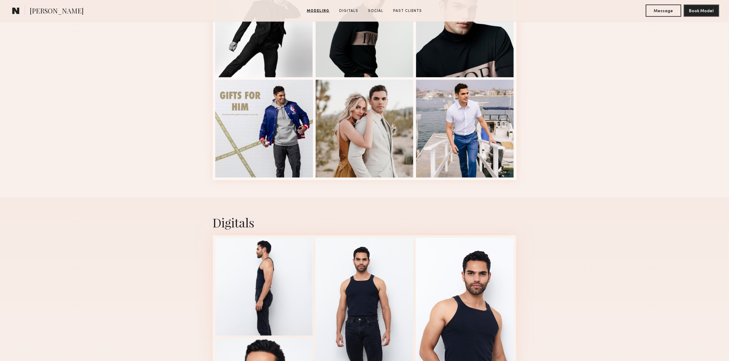
scroll to position [530, 0]
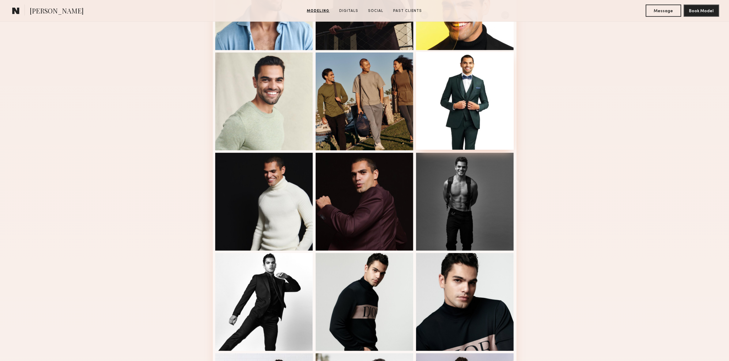
click at [495, 117] on div at bounding box center [465, 101] width 98 height 98
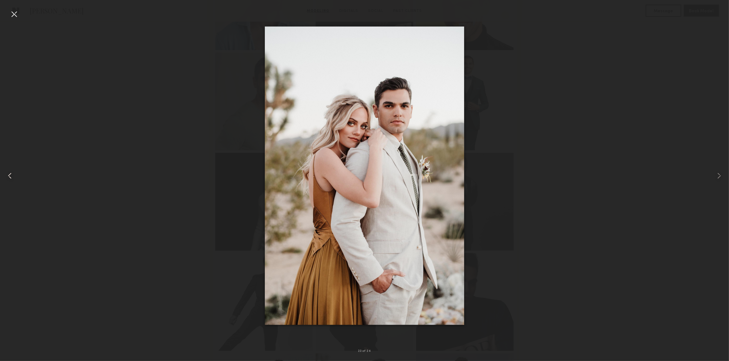
click at [8, 15] on div at bounding box center [14, 176] width 29 height 332
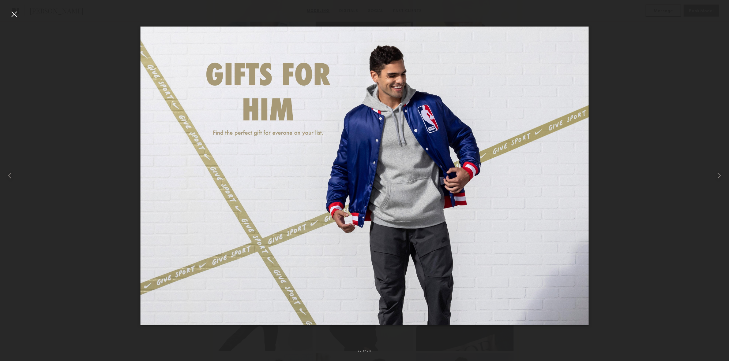
click at [13, 11] on div at bounding box center [14, 14] width 10 height 10
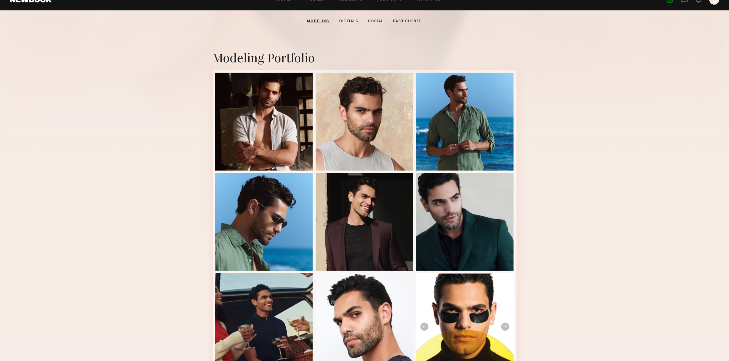
scroll to position [0, 0]
